Goal: Task Accomplishment & Management: Complete application form

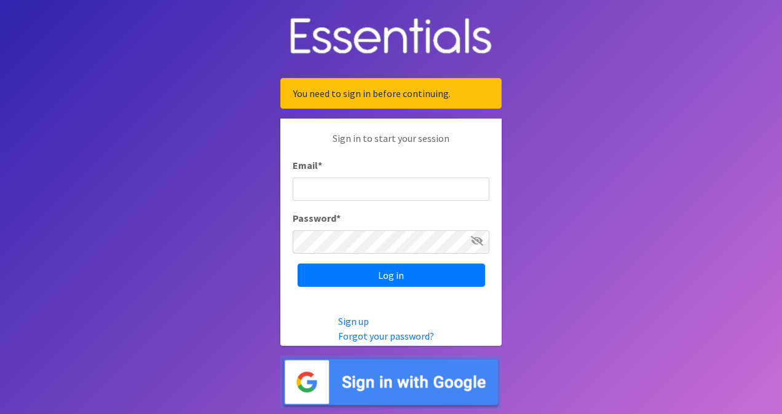
type input "[EMAIL_ADDRESS][DOMAIN_NAME]"
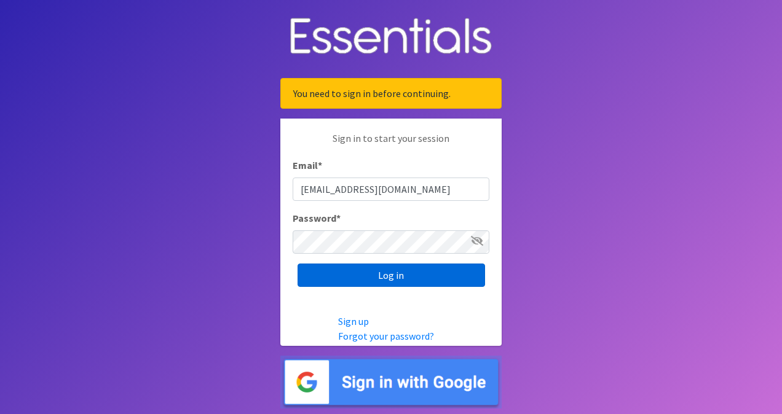
click at [400, 272] on input "Log in" at bounding box center [391, 275] width 187 height 23
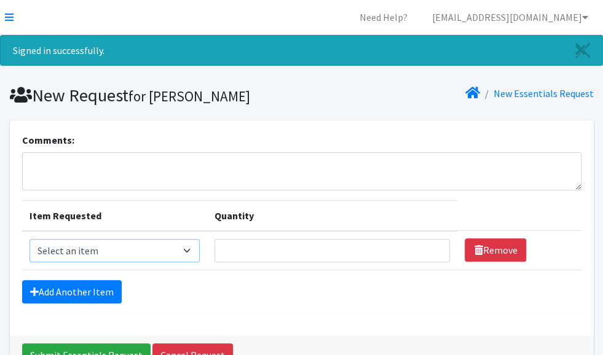
click at [166, 246] on select "Select an item Kids 0 (up to 10 lbs.) Kids 1 (8-14 lbs.) Kids 2 (12-18 lbs.) Ki…" at bounding box center [115, 250] width 171 height 23
select select "4060"
click at [74, 239] on select "Select an item Kids 0 (up to 10 lbs.) Kids 1 (8-14 lbs.) Kids 2 (12-18 lbs.) Ki…" at bounding box center [115, 250] width 171 height 23
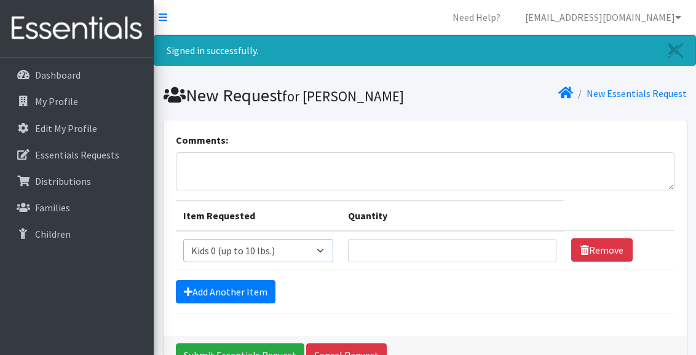
click at [328, 249] on select "Select an item Kids 0 (up to 10 lbs.) Kids 1 (8-14 lbs.) Kids 2 (12-18 lbs.) Ki…" at bounding box center [258, 250] width 151 height 23
click at [183, 239] on select "Select an item Kids 0 (up to 10 lbs.) Kids 1 (8-14 lbs.) Kids 2 (12-18 lbs.) Ki…" at bounding box center [258, 250] width 151 height 23
click at [385, 247] on input "Quantity" at bounding box center [452, 250] width 208 height 23
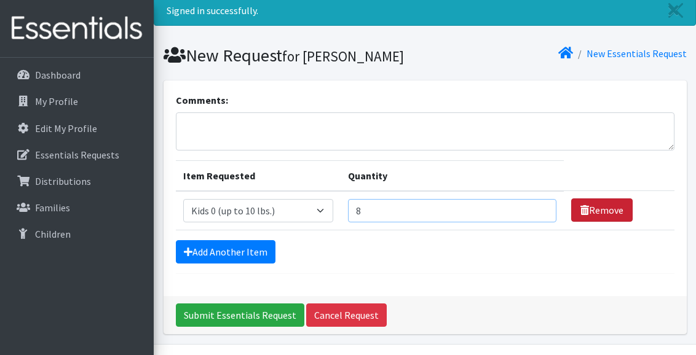
scroll to position [73, 0]
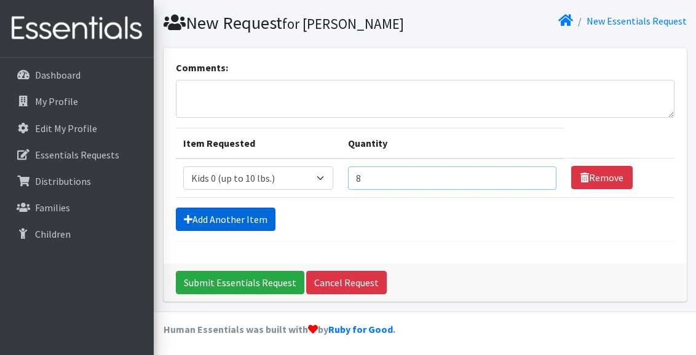
type input "8"
click at [243, 218] on link "Add Another Item" at bounding box center [226, 219] width 100 height 23
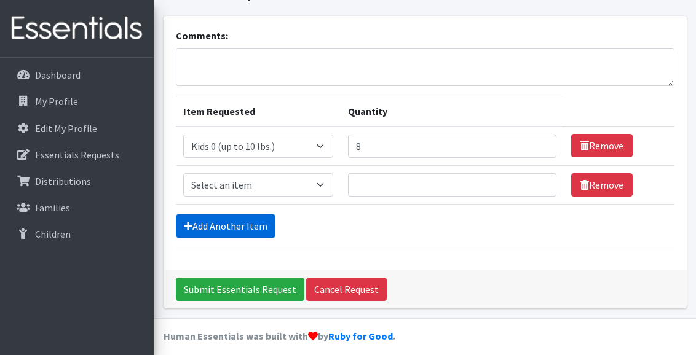
scroll to position [111, 0]
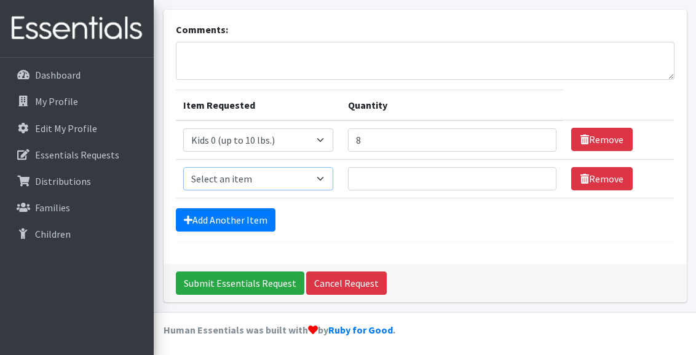
click at [258, 172] on select "Select an item Kids 0 (up to 10 lbs.) Kids 1 (8-14 lbs.) Kids 2 (12-18 lbs.) Ki…" at bounding box center [258, 178] width 151 height 23
select select "4067"
click at [183, 167] on select "Select an item Kids 0 (up to 10 lbs.) Kids 1 (8-14 lbs.) Kids 2 (12-18 lbs.) Ki…" at bounding box center [258, 178] width 151 height 23
click at [367, 179] on input "Quantity" at bounding box center [452, 178] width 208 height 23
type input "28"
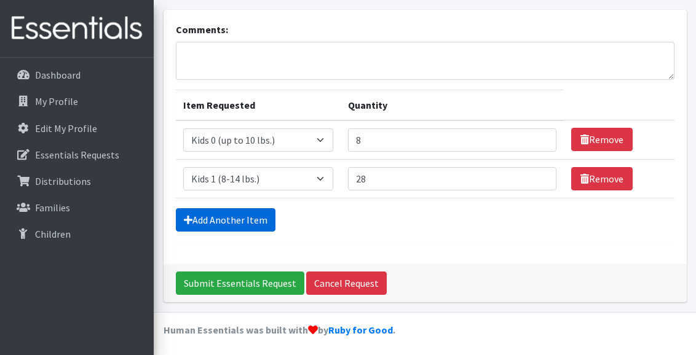
click at [250, 217] on link "Add Another Item" at bounding box center [226, 219] width 100 height 23
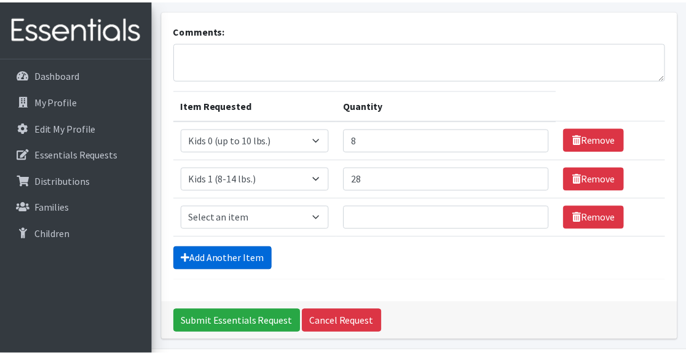
scroll to position [149, 0]
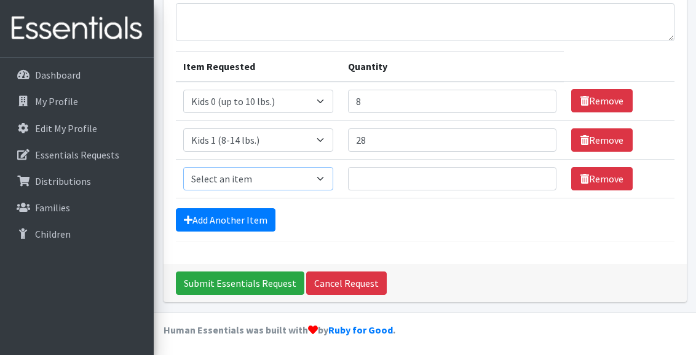
click at [294, 184] on select "Select an item Kids 0 (up to 10 lbs.) Kids 1 (8-14 lbs.) Kids 2 (12-18 lbs.) Ki…" at bounding box center [258, 178] width 151 height 23
select select "4068"
click at [183, 167] on select "Select an item Kids 0 (up to 10 lbs.) Kids 1 (8-14 lbs.) Kids 2 (12-18 lbs.) Ki…" at bounding box center [258, 178] width 151 height 23
click at [373, 178] on input "Quantity" at bounding box center [452, 178] width 208 height 23
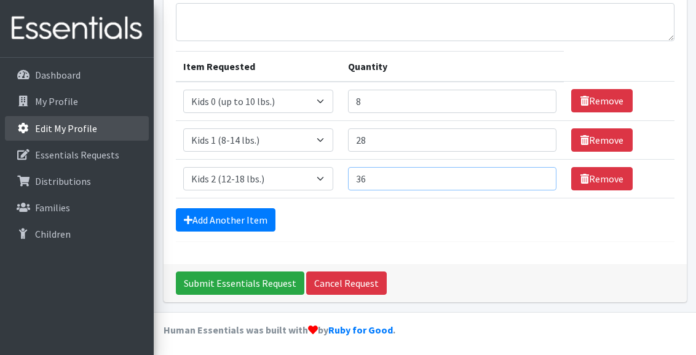
type input "36"
drag, startPoint x: 58, startPoint y: 116, endPoint x: 59, endPoint y: -30, distance: 146.3
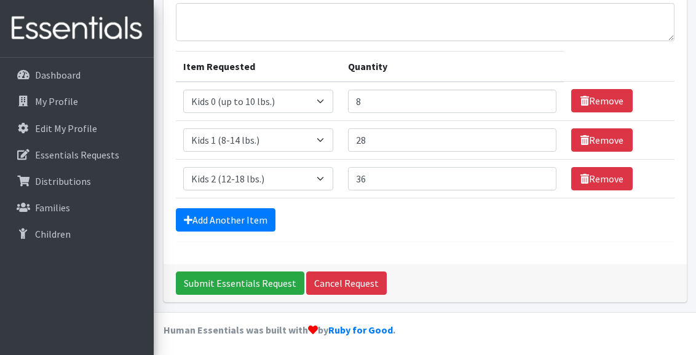
click at [263, 240] on div "Comments: Item Requested Quantity Item Requested Select an item Kids 0 (up to 1…" at bounding box center [425, 117] width 523 height 293
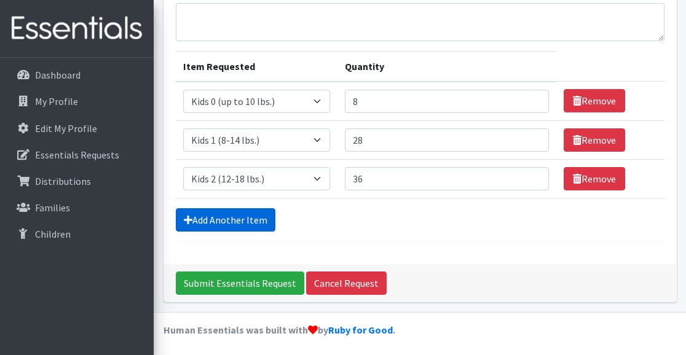
click at [258, 224] on link "Add Another Item" at bounding box center [226, 219] width 100 height 23
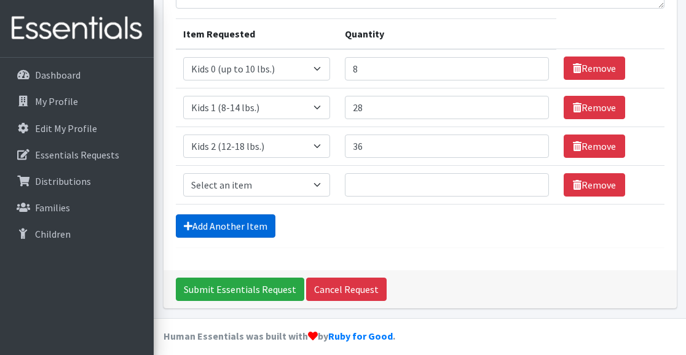
scroll to position [188, 0]
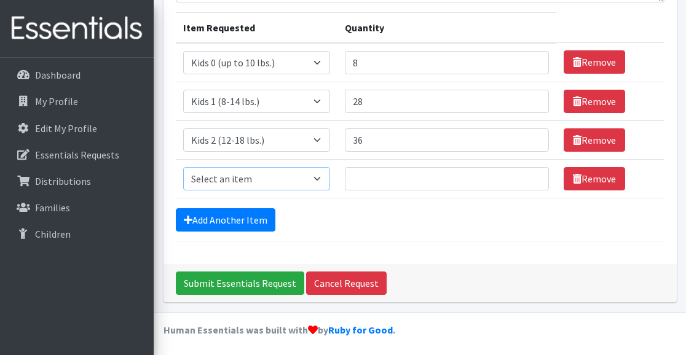
click at [310, 184] on select "Select an item Kids 0 (up to 10 lbs.) Kids 1 (8-14 lbs.) Kids 2 (12-18 lbs.) Ki…" at bounding box center [257, 178] width 148 height 23
select select "4036"
click at [183, 167] on select "Select an item Kids 0 (up to 10 lbs.) Kids 1 (8-14 lbs.) Kids 2 (12-18 lbs.) Ki…" at bounding box center [257, 178] width 148 height 23
click at [393, 180] on input "Quantity" at bounding box center [447, 178] width 204 height 23
type input "18"
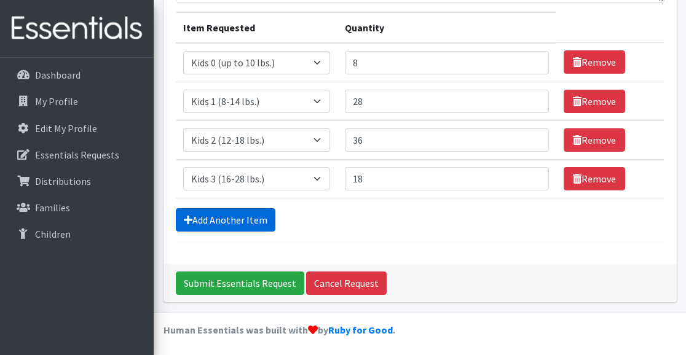
click at [250, 221] on link "Add Another Item" at bounding box center [226, 219] width 100 height 23
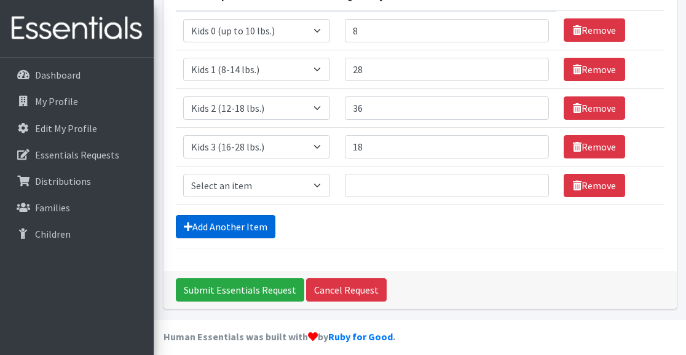
scroll to position [226, 0]
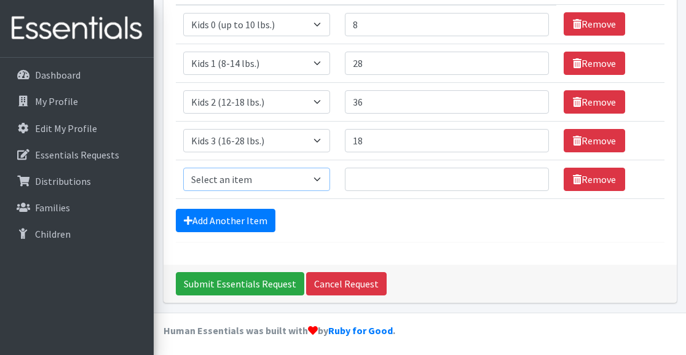
click at [299, 184] on select "Select an item Kids 0 (up to 10 lbs.) Kids 1 (8-14 lbs.) Kids 2 (12-18 lbs.) Ki…" at bounding box center [257, 179] width 148 height 23
select select "4049"
click at [183, 168] on select "Select an item Kids 0 (up to 10 lbs.) Kids 1 (8-14 lbs.) Kids 2 (12-18 lbs.) Ki…" at bounding box center [257, 179] width 148 height 23
click at [387, 177] on input "Quantity" at bounding box center [447, 179] width 204 height 23
type input "24"
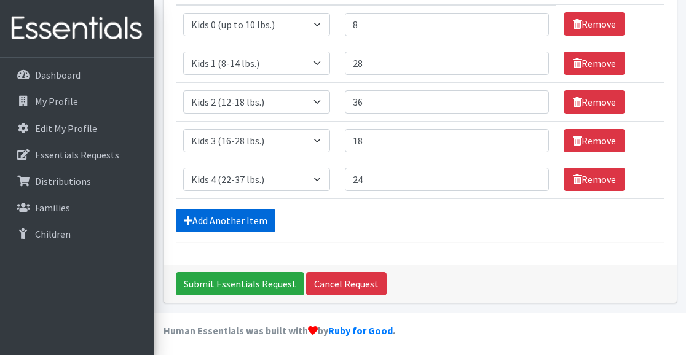
click at [245, 216] on link "Add Another Item" at bounding box center [226, 220] width 100 height 23
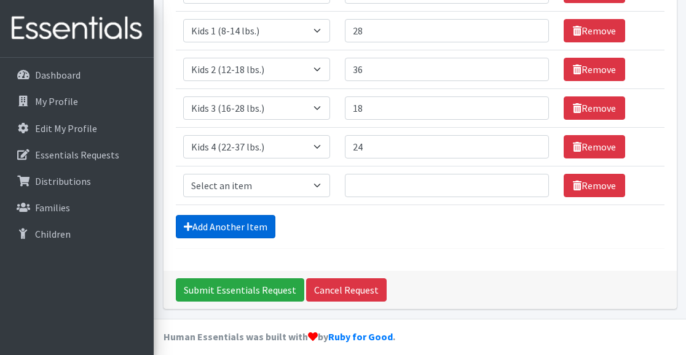
scroll to position [265, 0]
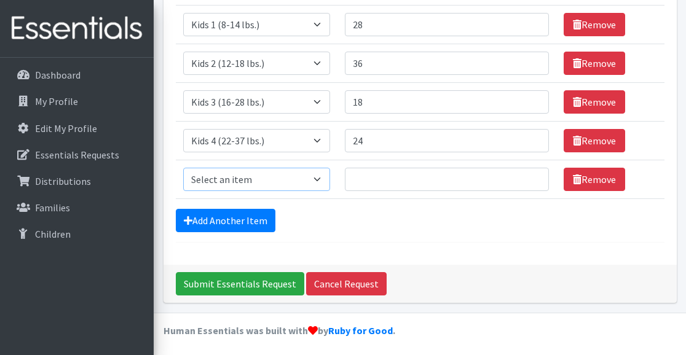
click at [239, 177] on select "Select an item Kids 0 (up to 10 lbs.) Kids 1 (8-14 lbs.) Kids 2 (12-18 lbs.) Ki…" at bounding box center [257, 179] width 148 height 23
select select "4056"
click at [183, 168] on select "Select an item Kids 0 (up to 10 lbs.) Kids 1 (8-14 lbs.) Kids 2 (12-18 lbs.) Ki…" at bounding box center [257, 179] width 148 height 23
click at [382, 181] on input "Quantity" at bounding box center [447, 179] width 204 height 23
type input "18"
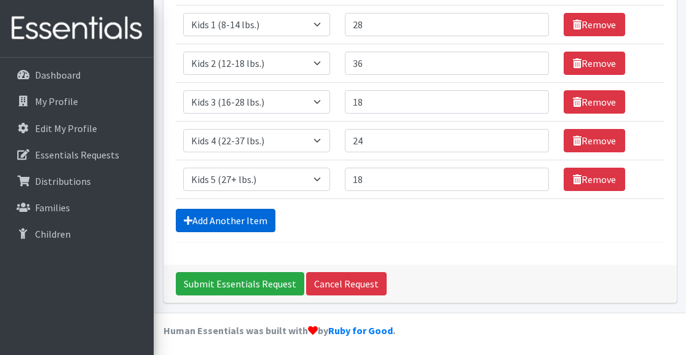
click at [263, 216] on link "Add Another Item" at bounding box center [226, 220] width 100 height 23
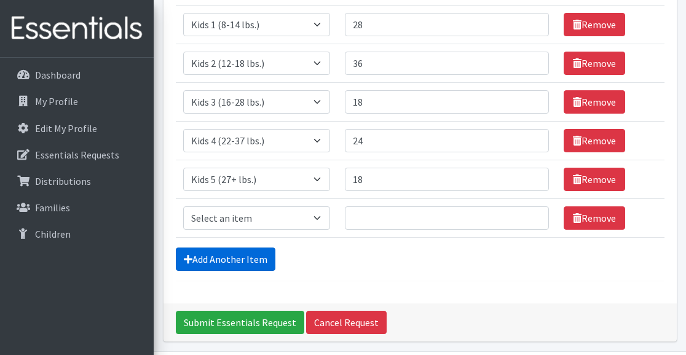
scroll to position [304, 0]
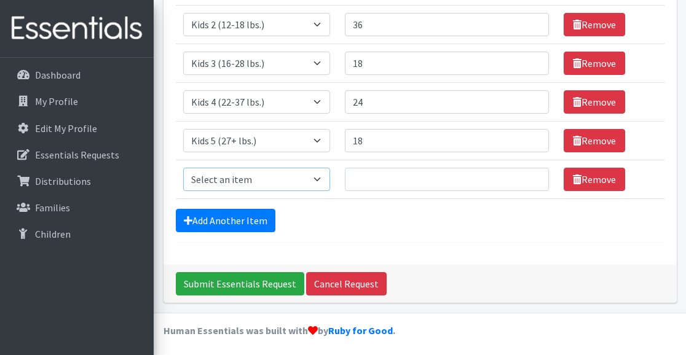
click at [239, 181] on select "Select an item Kids 0 (up to 10 lbs.) Kids 1 (8-14 lbs.) Kids 2 (12-18 lbs.) Ki…" at bounding box center [257, 179] width 148 height 23
select select "4059"
click at [183, 168] on select "Select an item Kids 0 (up to 10 lbs.) Kids 1 (8-14 lbs.) Kids 2 (12-18 lbs.) Ki…" at bounding box center [257, 179] width 148 height 23
click at [385, 179] on input "Quantity" at bounding box center [447, 179] width 204 height 23
type input "16"
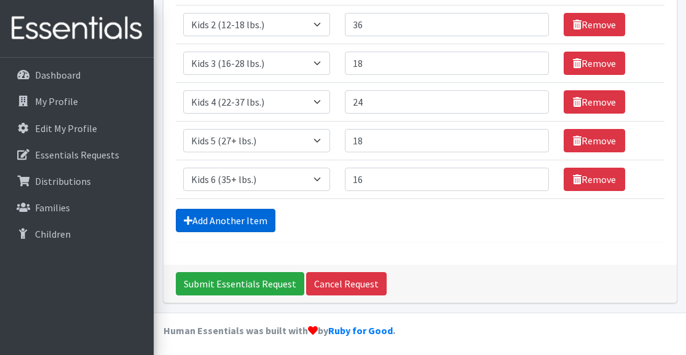
click at [253, 223] on link "Add Another Item" at bounding box center [226, 220] width 100 height 23
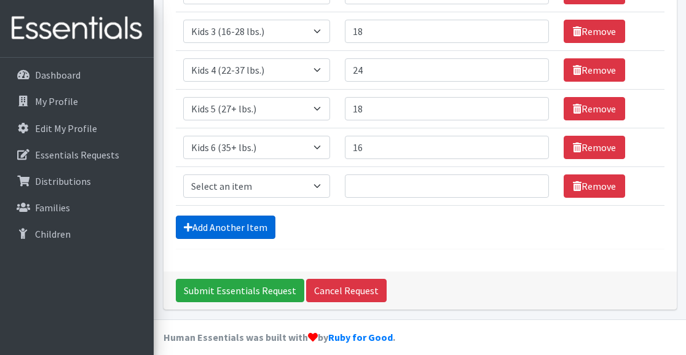
scroll to position [342, 0]
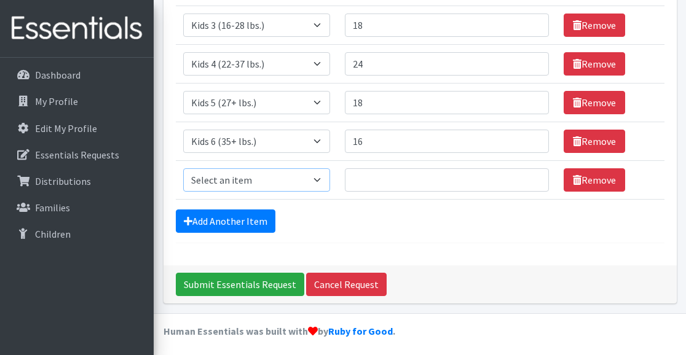
click at [317, 178] on select "Select an item Kids 0 (up to 10 lbs.) Kids 1 (8-14 lbs.) Kids 2 (12-18 lbs.) Ki…" at bounding box center [257, 179] width 148 height 23
click at [327, 174] on select "Select an item Kids 0 (up to 10 lbs.) Kids 1 (8-14 lbs.) Kids 2 (12-18 lbs.) Ki…" at bounding box center [257, 179] width 148 height 23
select select "4057"
click at [183, 168] on select "Select an item Kids 0 (up to 10 lbs.) Kids 1 (8-14 lbs.) Kids 2 (12-18 lbs.) Ki…" at bounding box center [257, 179] width 148 height 23
click at [368, 183] on input "Quantity" at bounding box center [447, 179] width 204 height 23
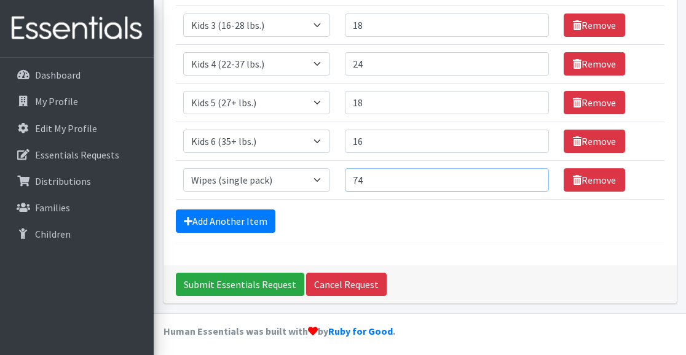
type input "74"
click at [343, 221] on div "Add Another Item" at bounding box center [420, 221] width 489 height 23
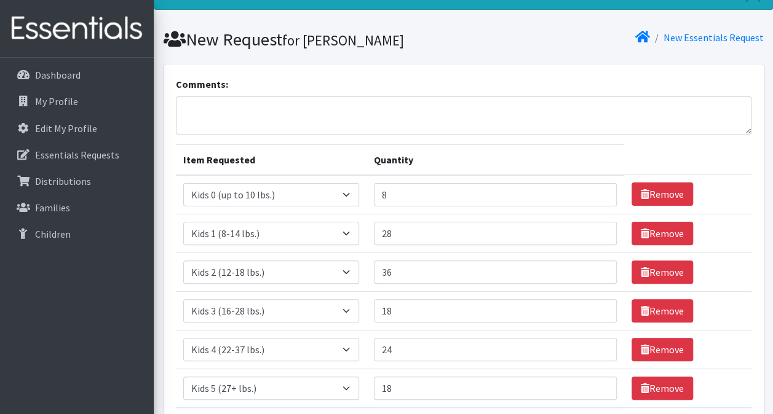
scroll to position [57, 0]
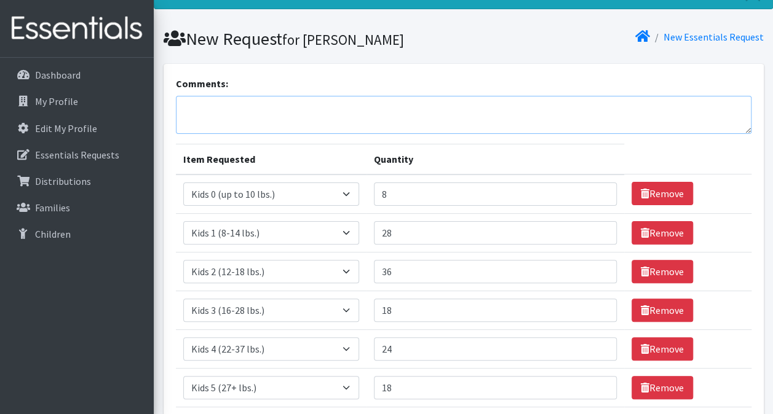
click at [277, 106] on textarea "Comments:" at bounding box center [463, 115] width 575 height 38
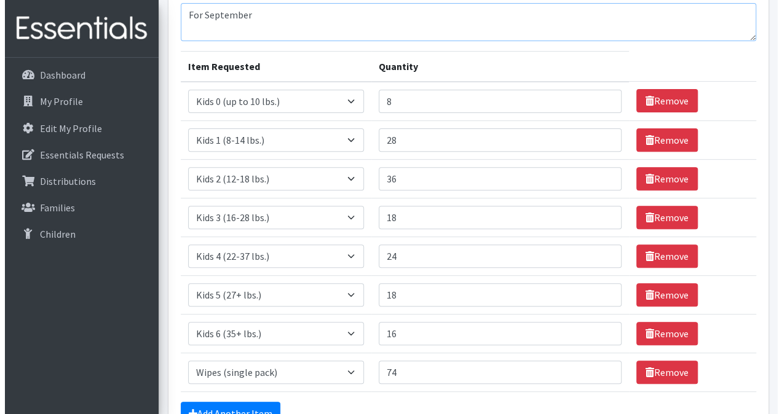
scroll to position [283, 0]
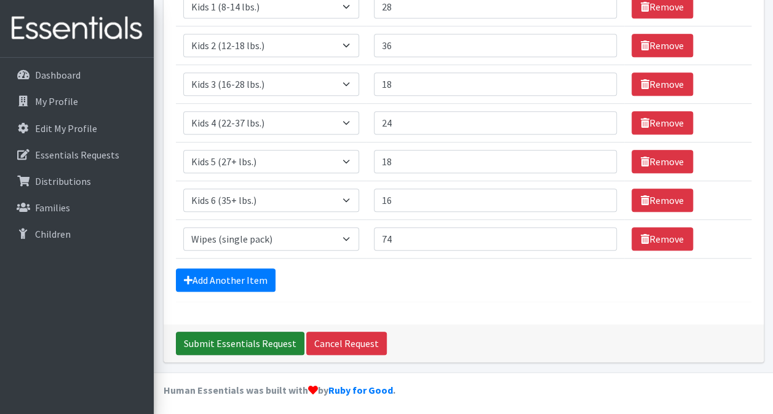
type textarea "For September"
click at [223, 336] on input "Submit Essentials Request" at bounding box center [240, 343] width 128 height 23
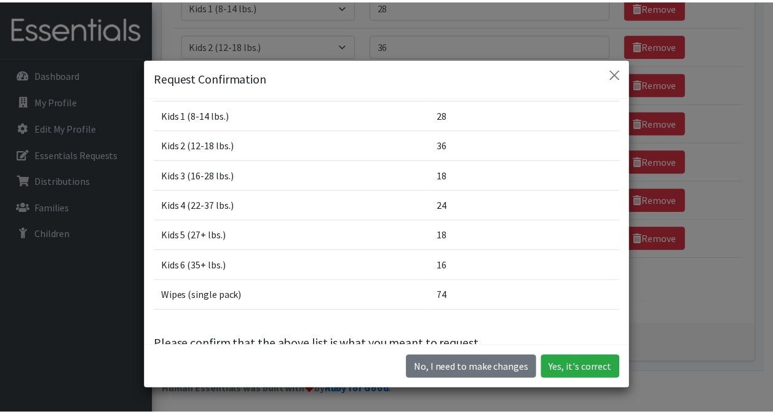
scroll to position [134, 0]
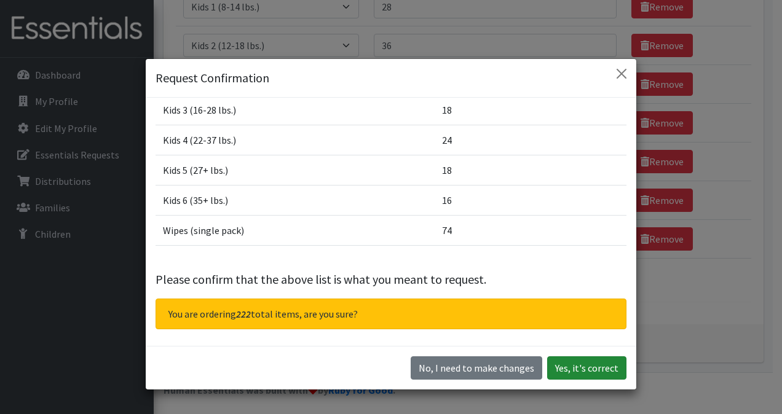
click at [558, 369] on button "Yes, it's correct" at bounding box center [586, 368] width 79 height 23
